Goal: Task Accomplishment & Management: Manage account settings

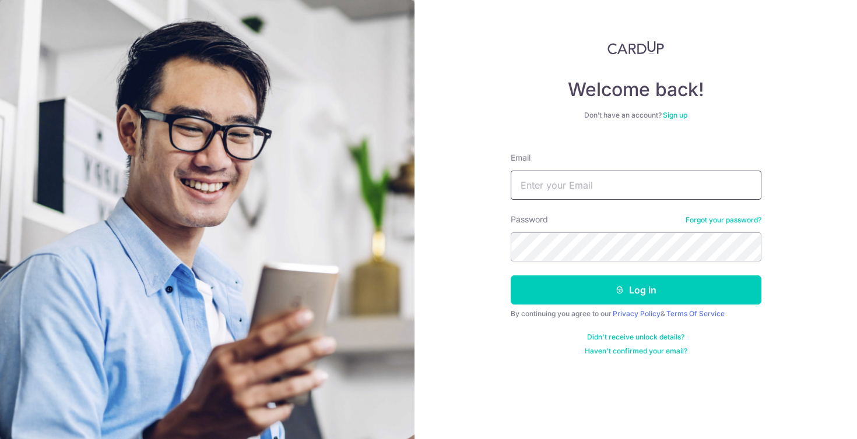
type input "[PERSON_NAME][EMAIL_ADDRESS][DOMAIN_NAME]"
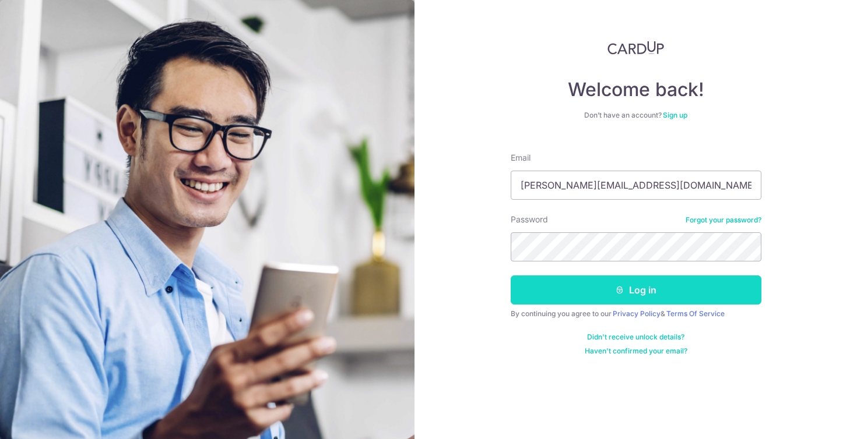
click at [590, 289] on button "Log in" at bounding box center [636, 290] width 251 height 29
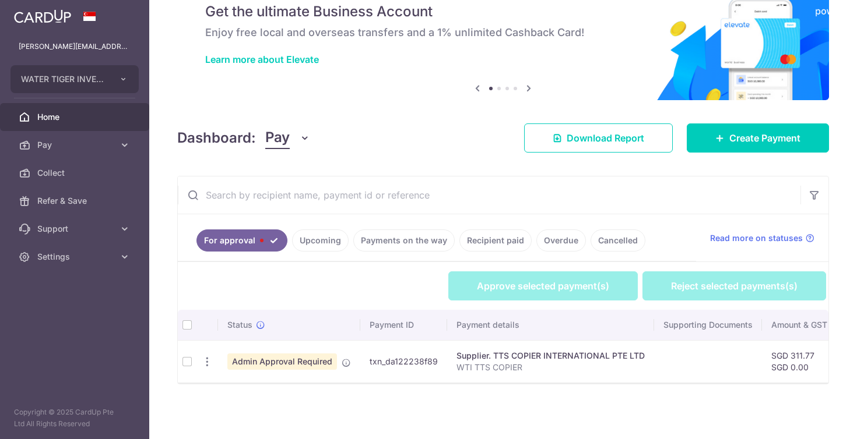
scroll to position [49, 0]
click at [188, 362] on td at bounding box center [187, 361] width 19 height 43
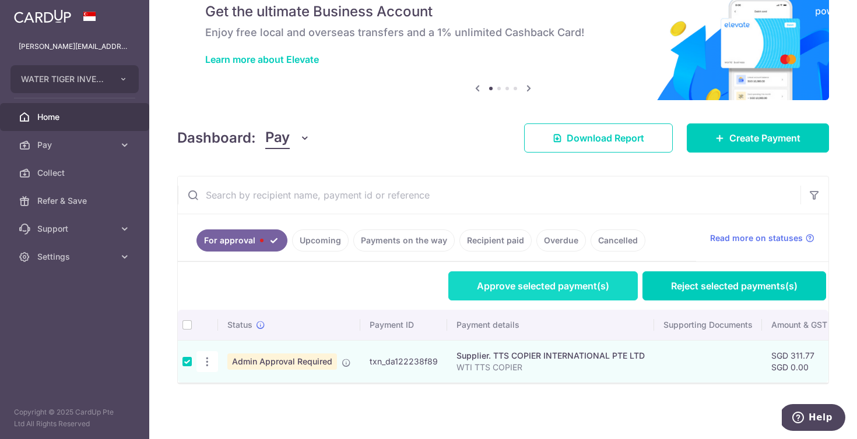
click at [514, 284] on link "Approve selected payment(s)" at bounding box center [542, 286] width 189 height 29
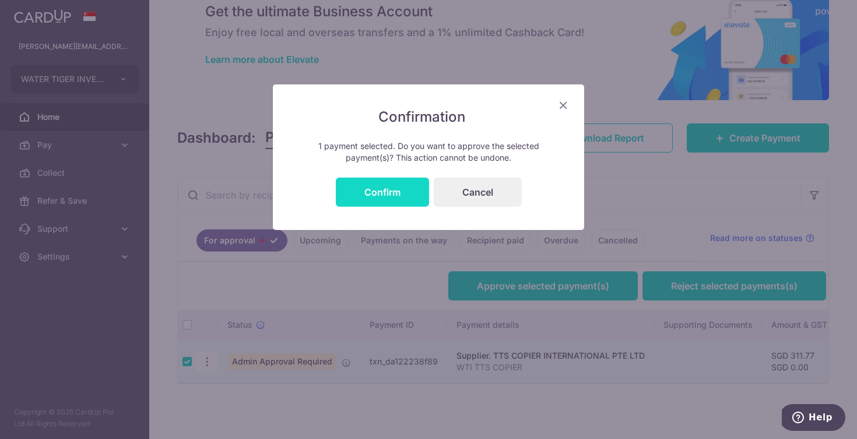
click at [376, 194] on button "Confirm" at bounding box center [382, 192] width 93 height 29
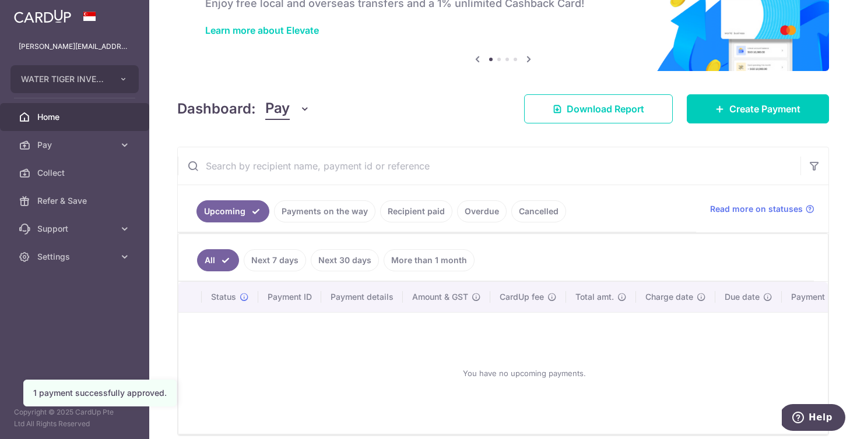
scroll to position [81, 0]
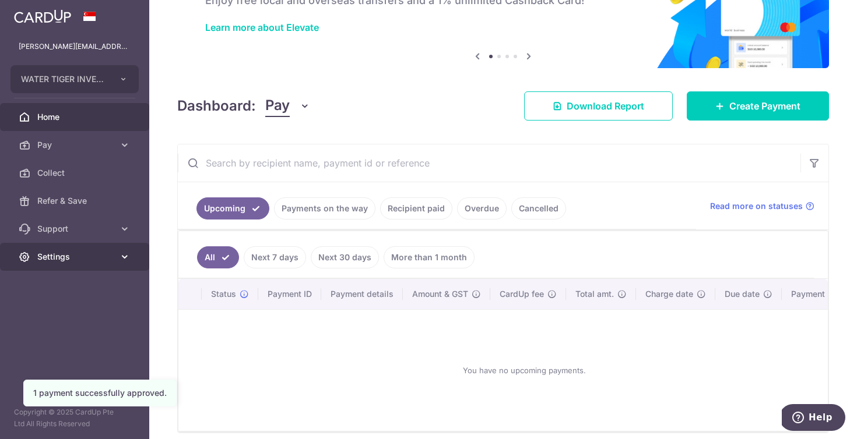
click at [124, 255] on icon at bounding box center [125, 257] width 12 height 12
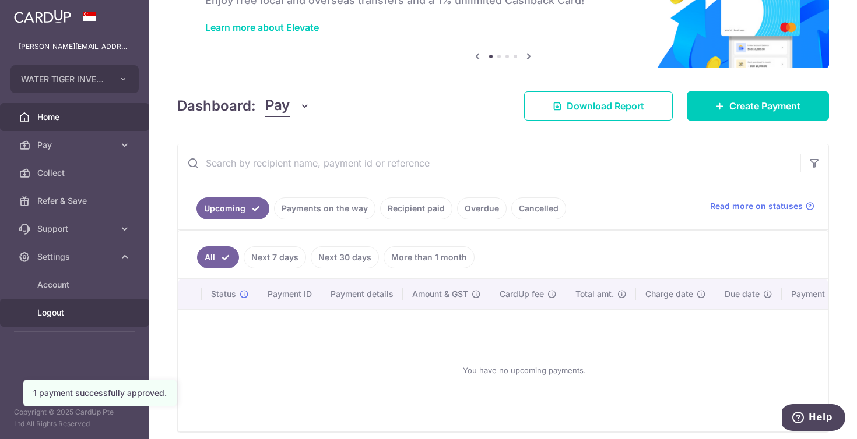
click at [63, 311] on span "Logout" at bounding box center [75, 313] width 77 height 12
